Goal: Task Accomplishment & Management: Manage account settings

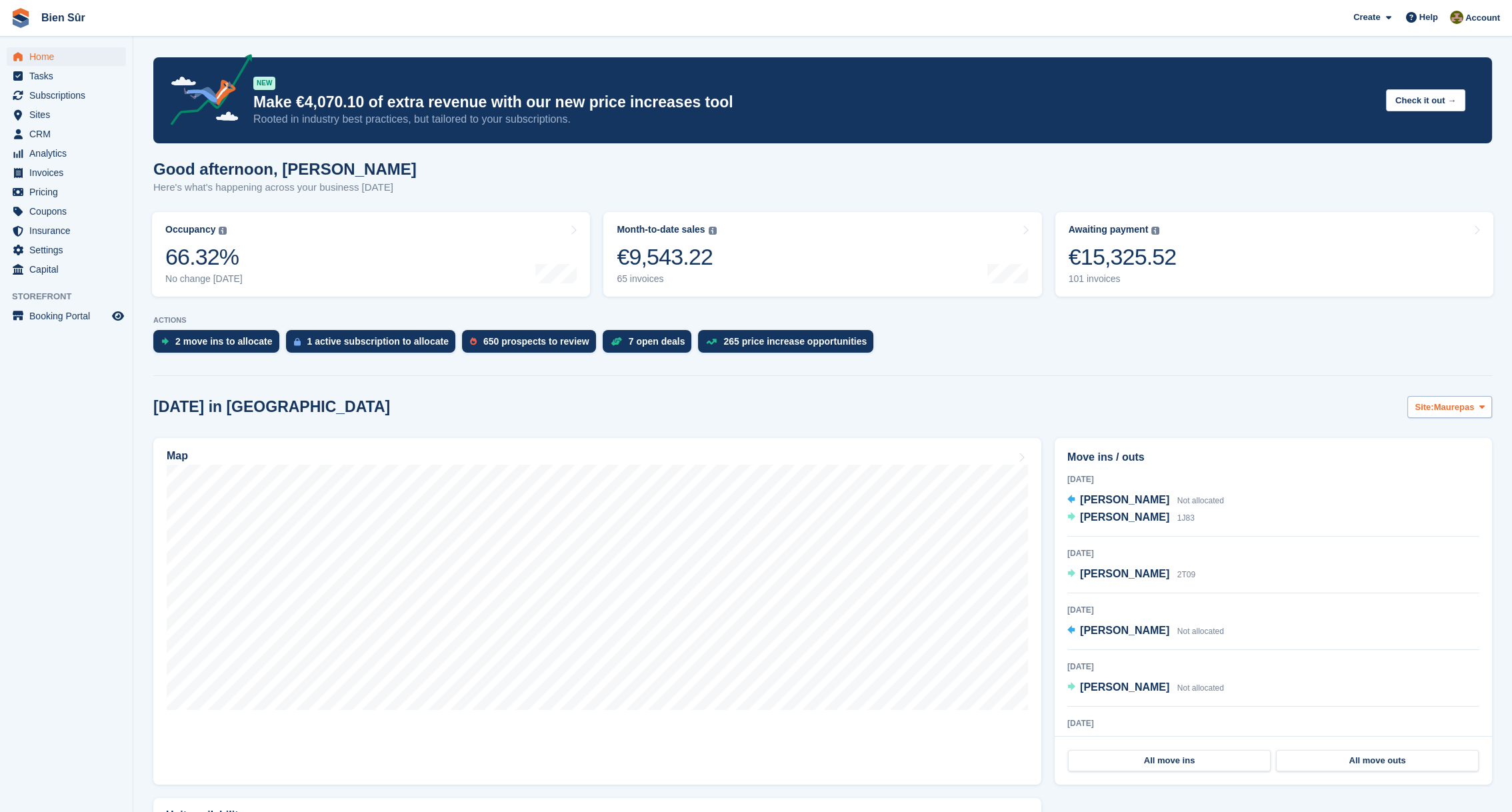
scroll to position [4473, 0]
click at [1430, 405] on span "Site:" at bounding box center [1423, 408] width 18 height 14
click at [1364, 460] on link "Bois d'Arcy" at bounding box center [1403, 462] width 166 height 24
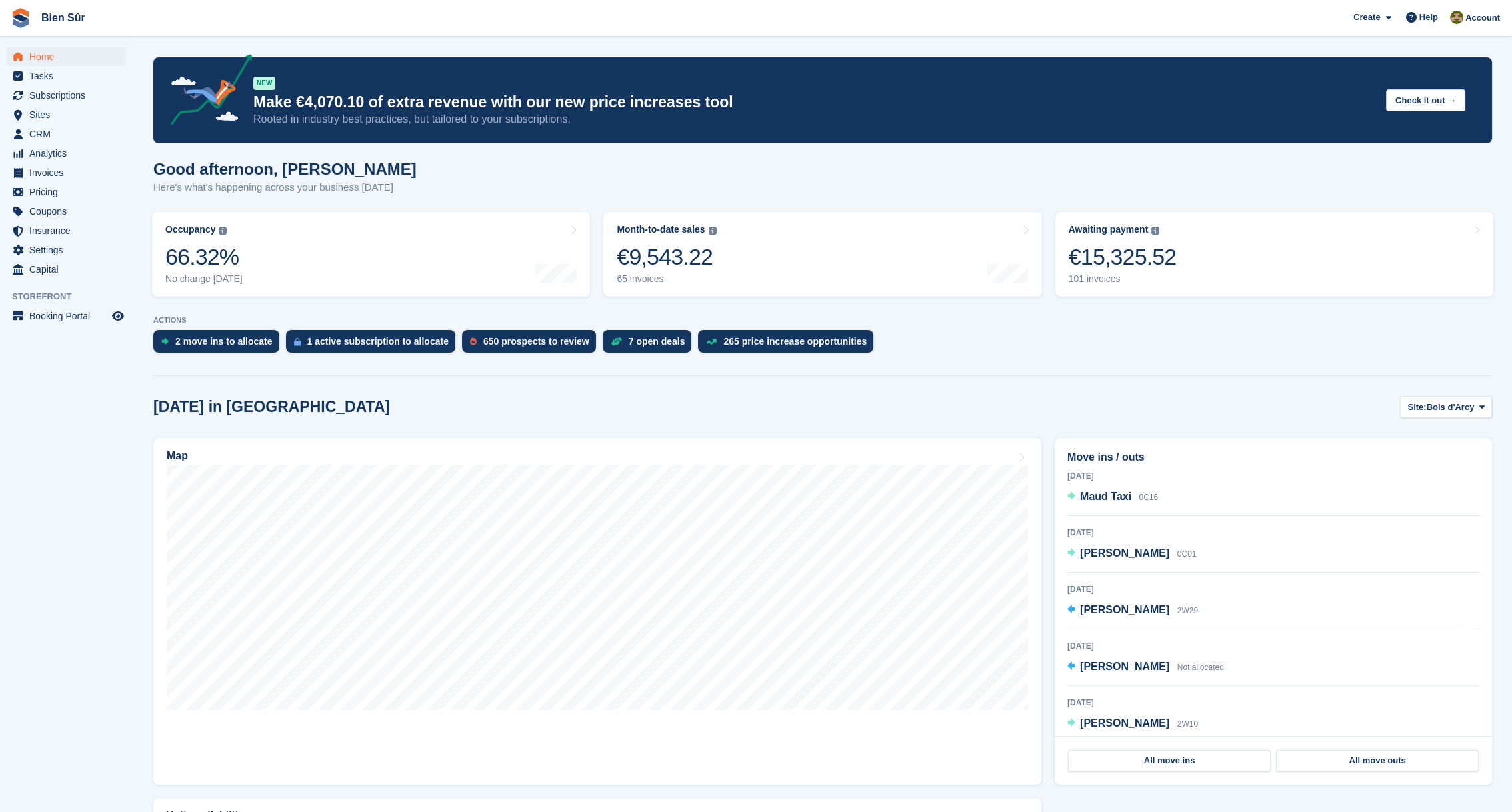
scroll to position [0, 0]
click at [1441, 412] on span "Bois d'Arcy" at bounding box center [1450, 408] width 48 height 14
click at [1385, 489] on link "Orgeval" at bounding box center [1403, 486] width 166 height 24
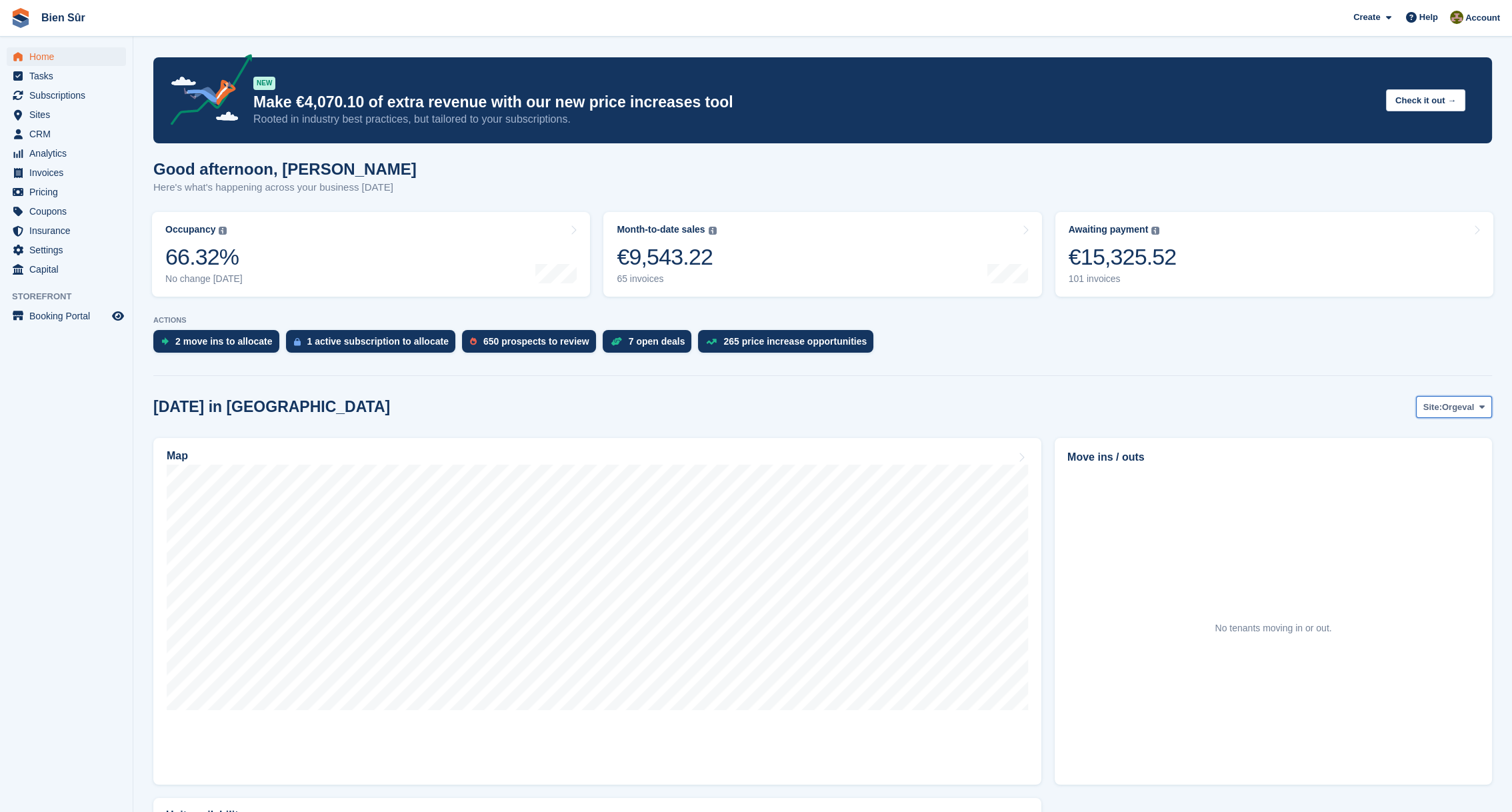
click at [1448, 407] on span "Orgeval" at bounding box center [1457, 408] width 32 height 14
click at [1404, 438] on link "Maurepas" at bounding box center [1403, 438] width 166 height 24
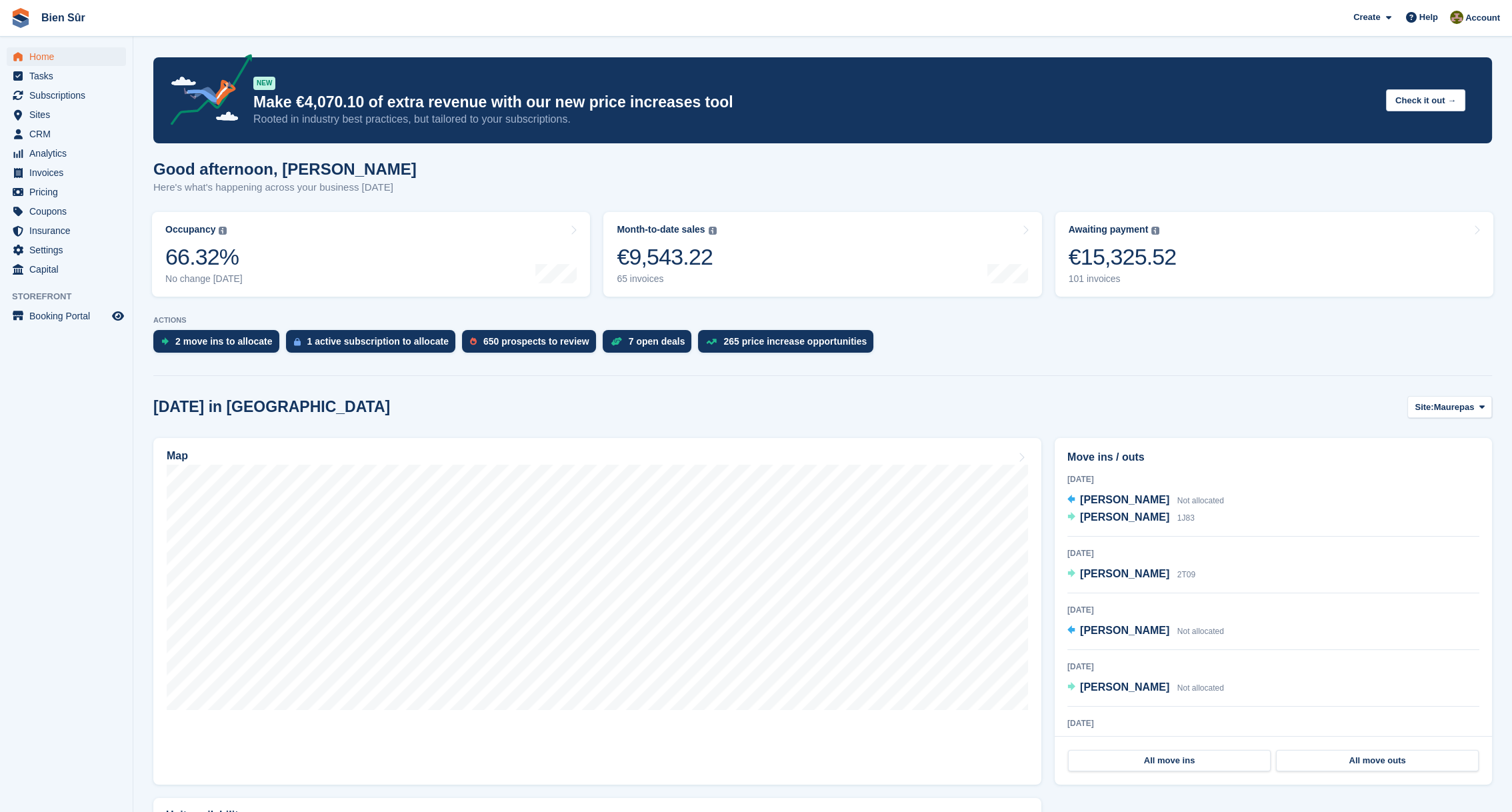
click at [1221, 352] on div "2 move ins to allocate 1 active subscription to allocate 650 prospects to revie…" at bounding box center [822, 345] width 1339 height 29
click at [1160, 371] on div at bounding box center [822, 373] width 1339 height 6
click at [373, 345] on div "1 active subscription to allocate" at bounding box center [378, 341] width 141 height 11
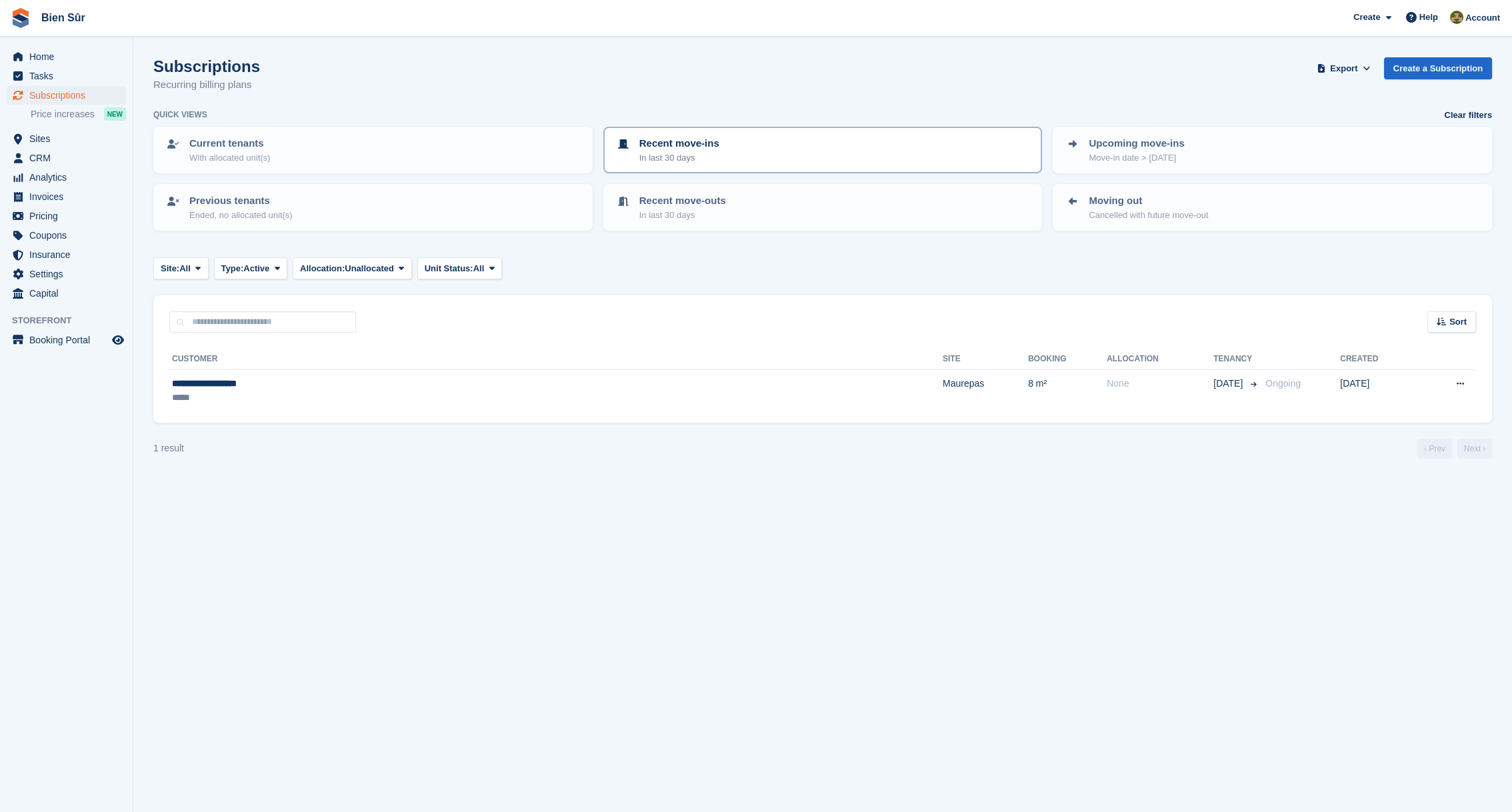
click at [700, 147] on p "Recent move-ins" at bounding box center [679, 143] width 80 height 16
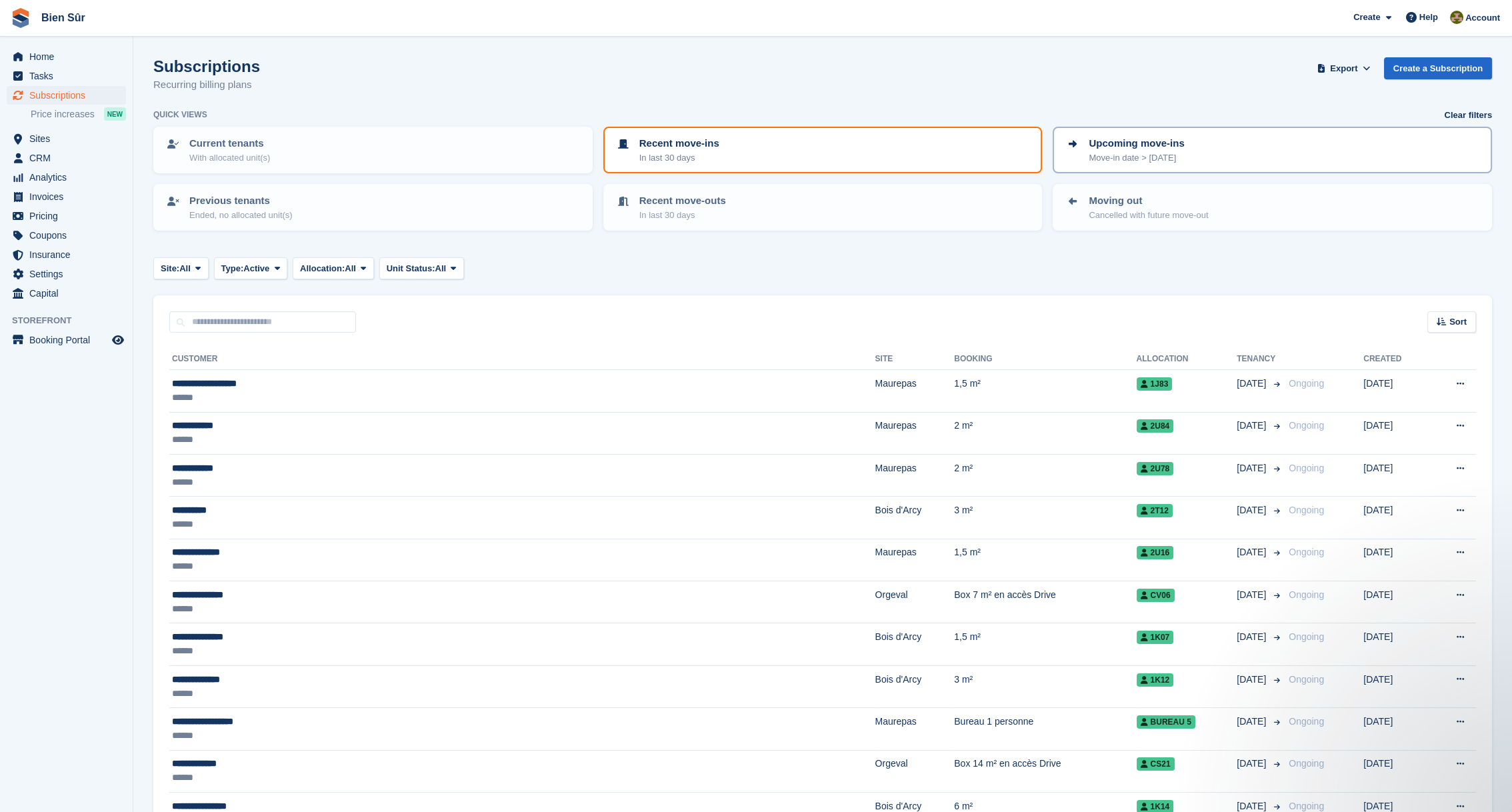
click at [1156, 145] on p "Upcoming move-ins" at bounding box center [1136, 143] width 95 height 16
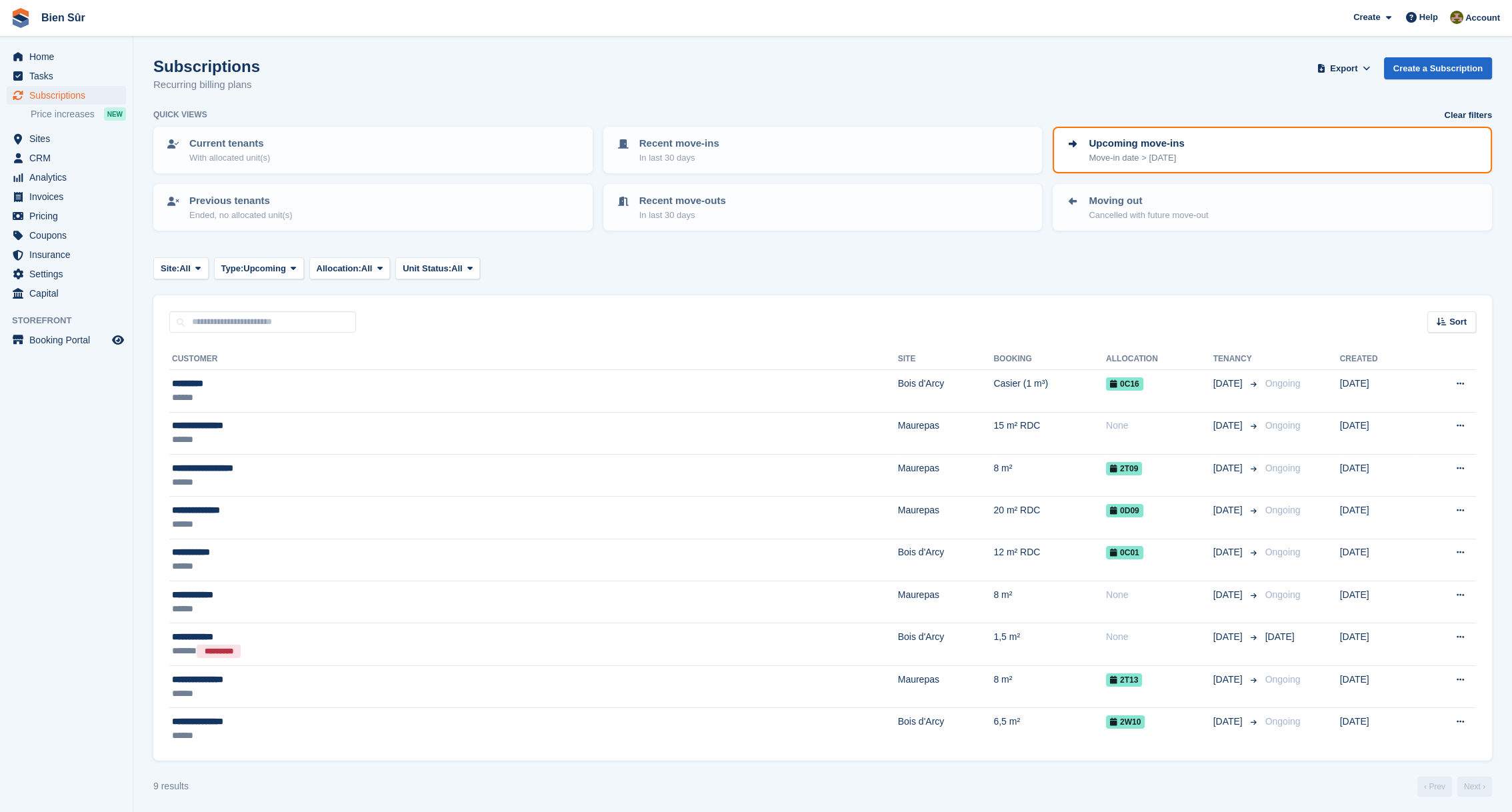
scroll to position [2, 0]
click at [392, 197] on div "Previous tenants Ended, no allocated unit(s)" at bounding box center [373, 204] width 416 height 28
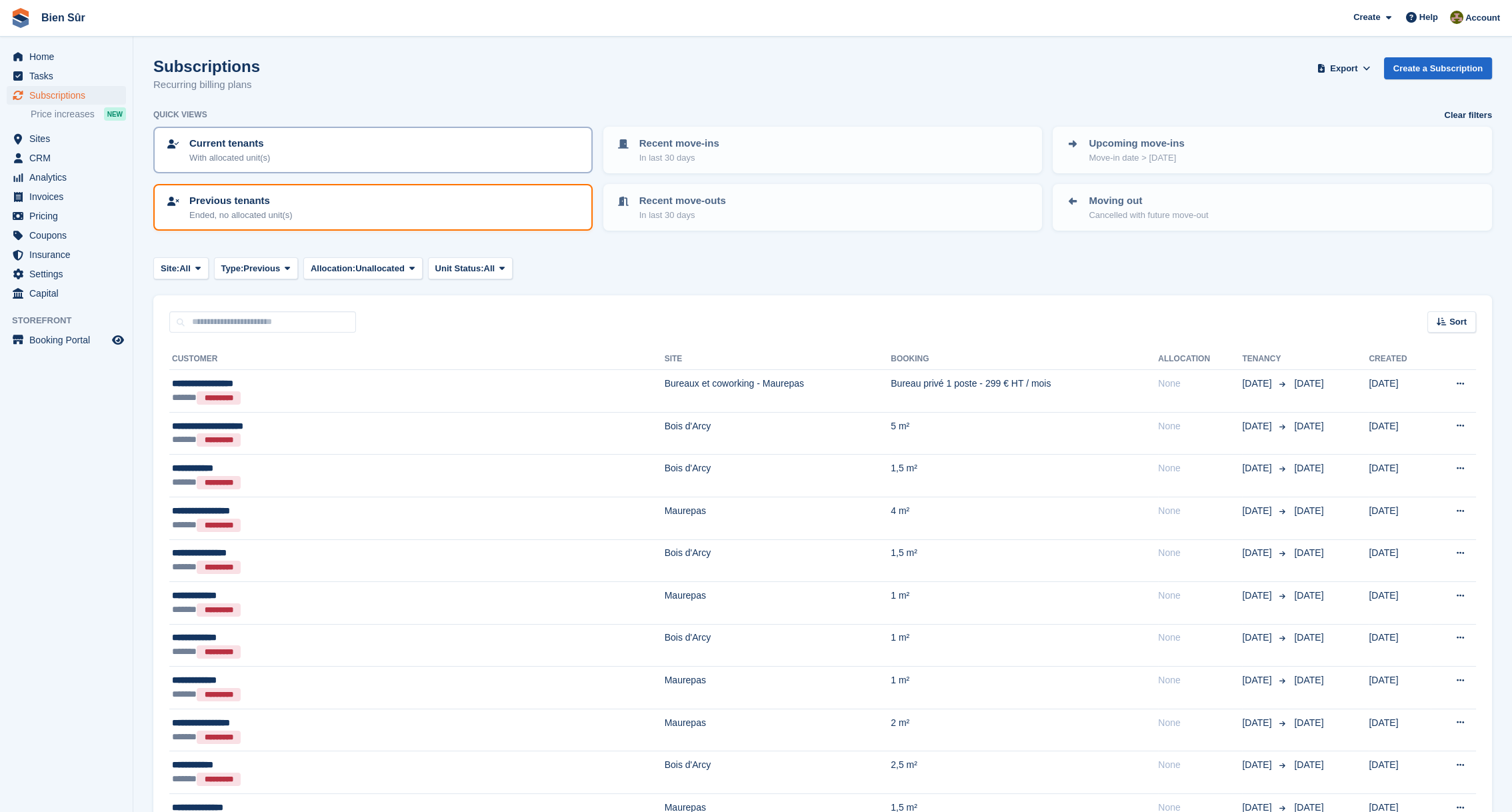
click at [381, 148] on div "Current tenants With allocated unit(s)" at bounding box center [373, 149] width 416 height 28
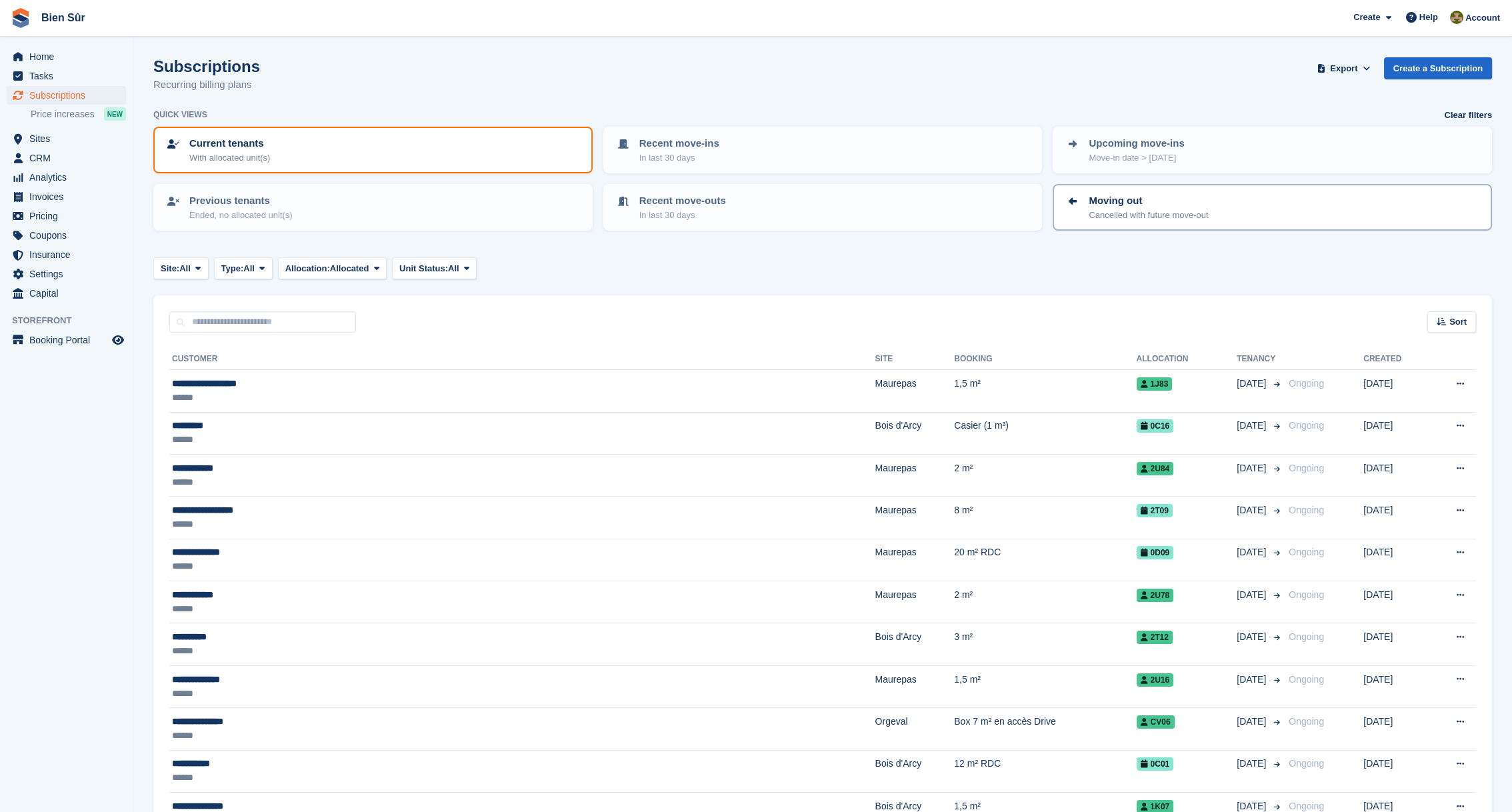
click at [1119, 211] on p "Cancelled with future move-out" at bounding box center [1148, 215] width 119 height 14
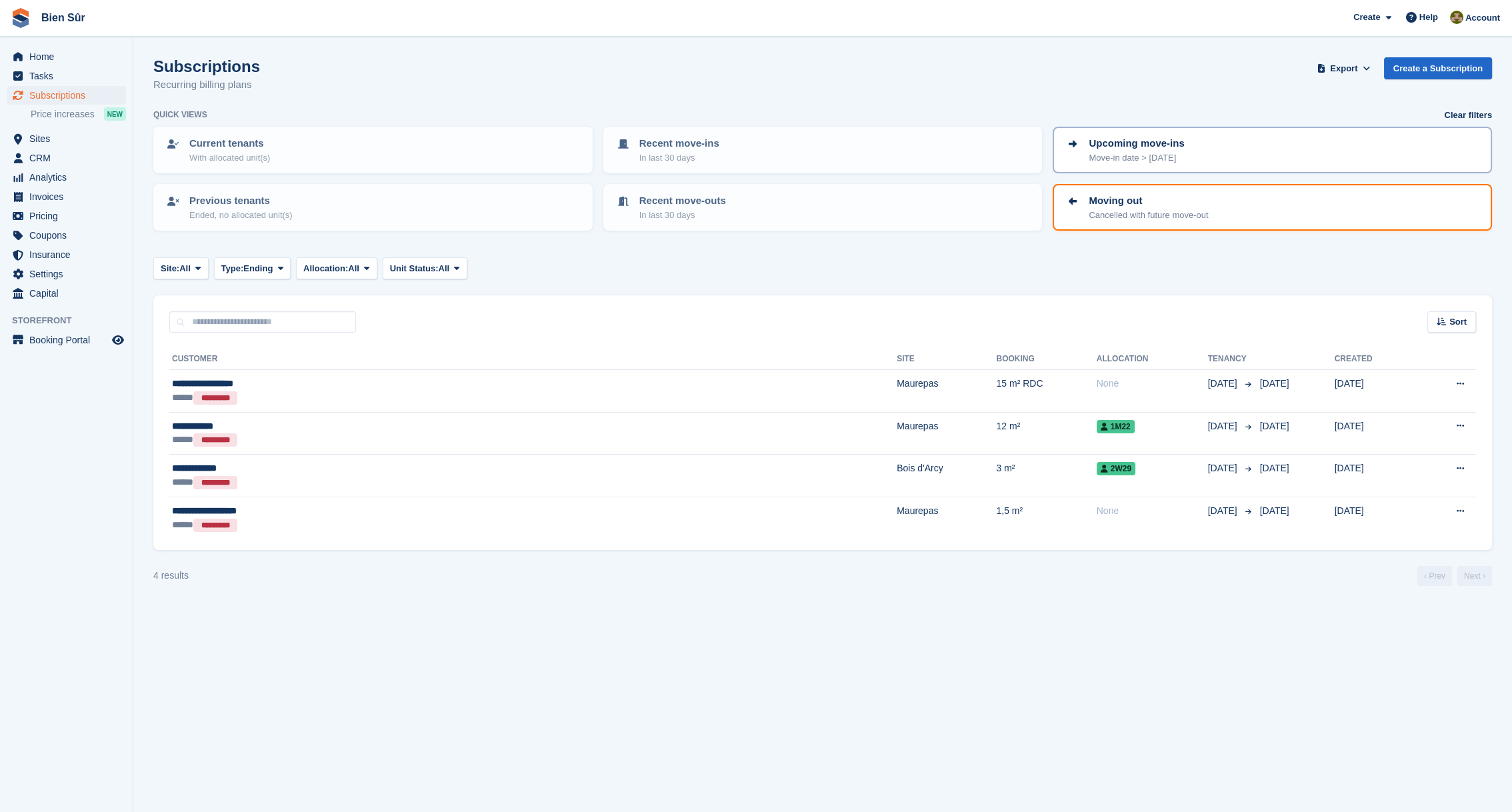
click at [1119, 157] on p "Move-in date > [DATE]" at bounding box center [1136, 158] width 95 height 14
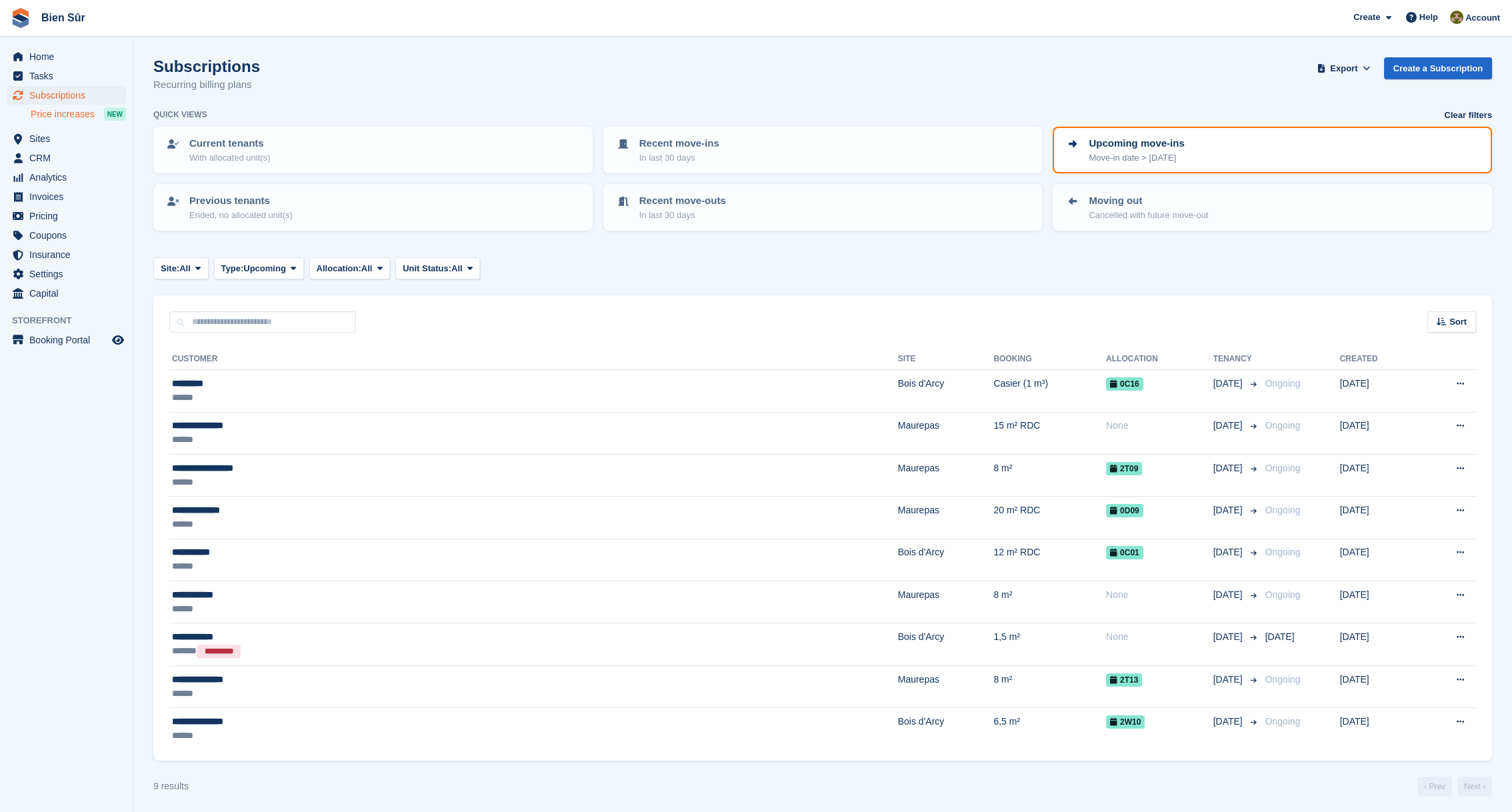
click at [63, 115] on span "Price increases" at bounding box center [63, 113] width 64 height 13
